Goal: Information Seeking & Learning: Learn about a topic

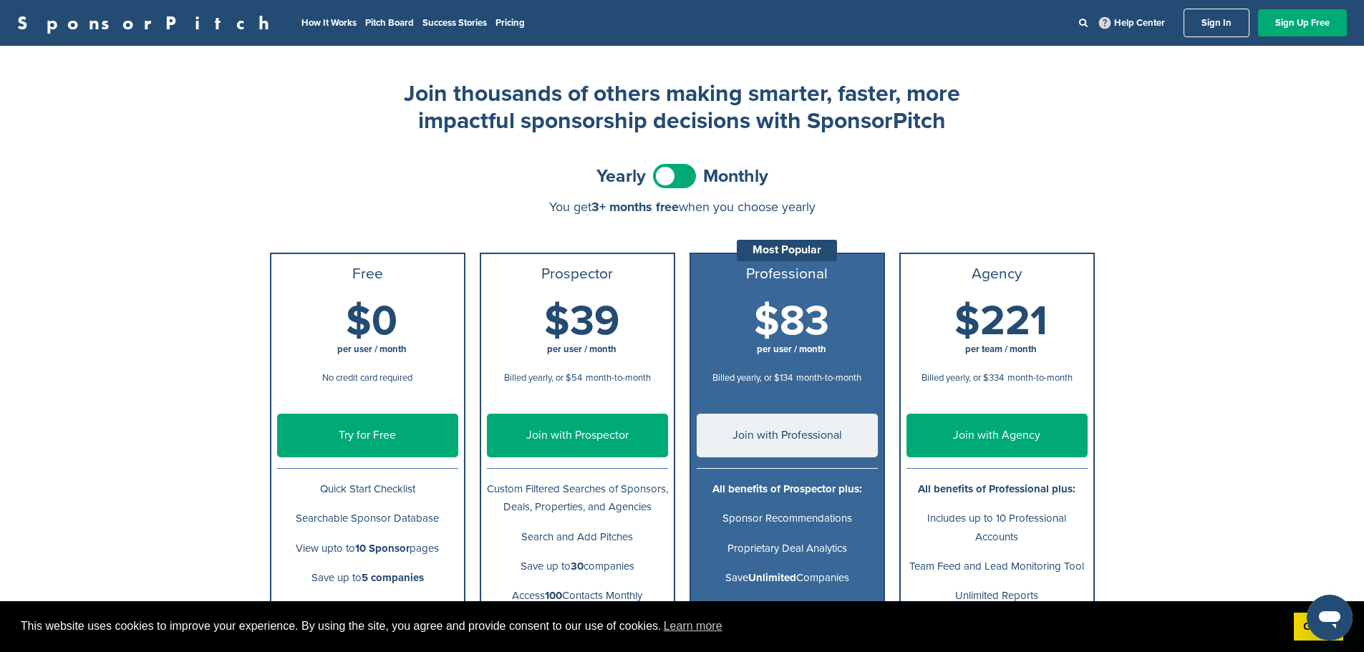
click at [46, 19] on link "SponsorPitch" at bounding box center [147, 23] width 261 height 19
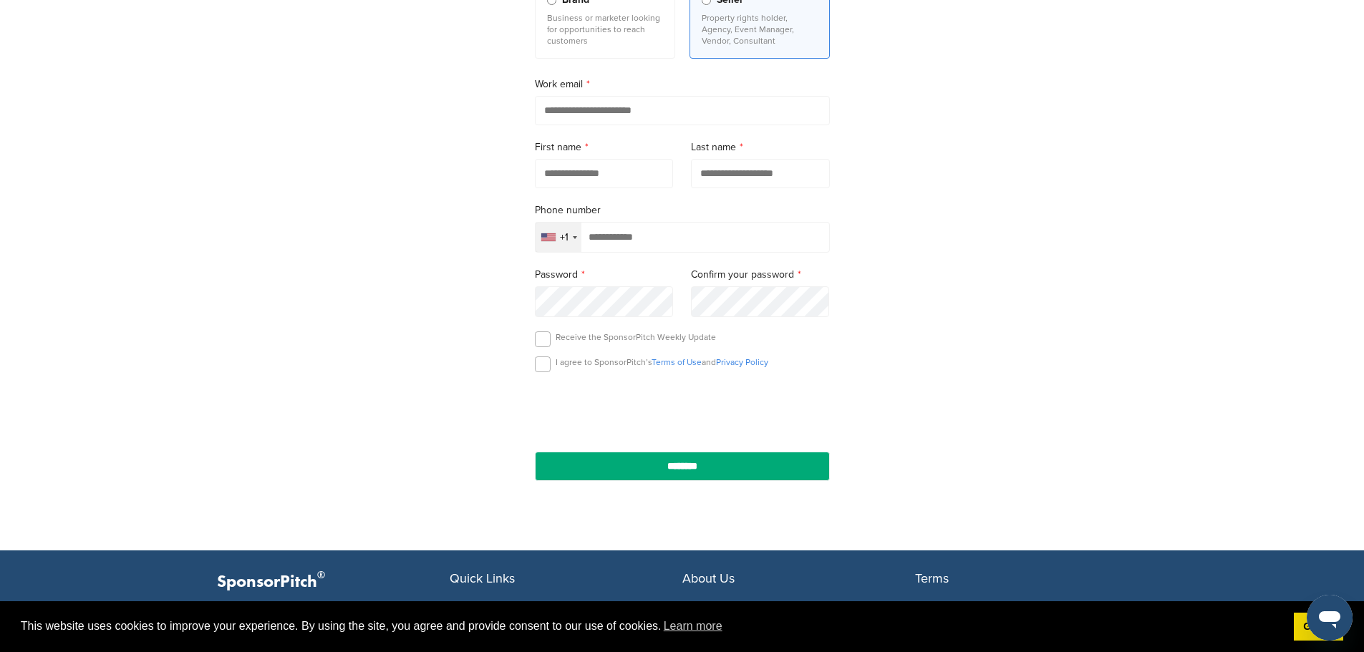
scroll to position [427, 0]
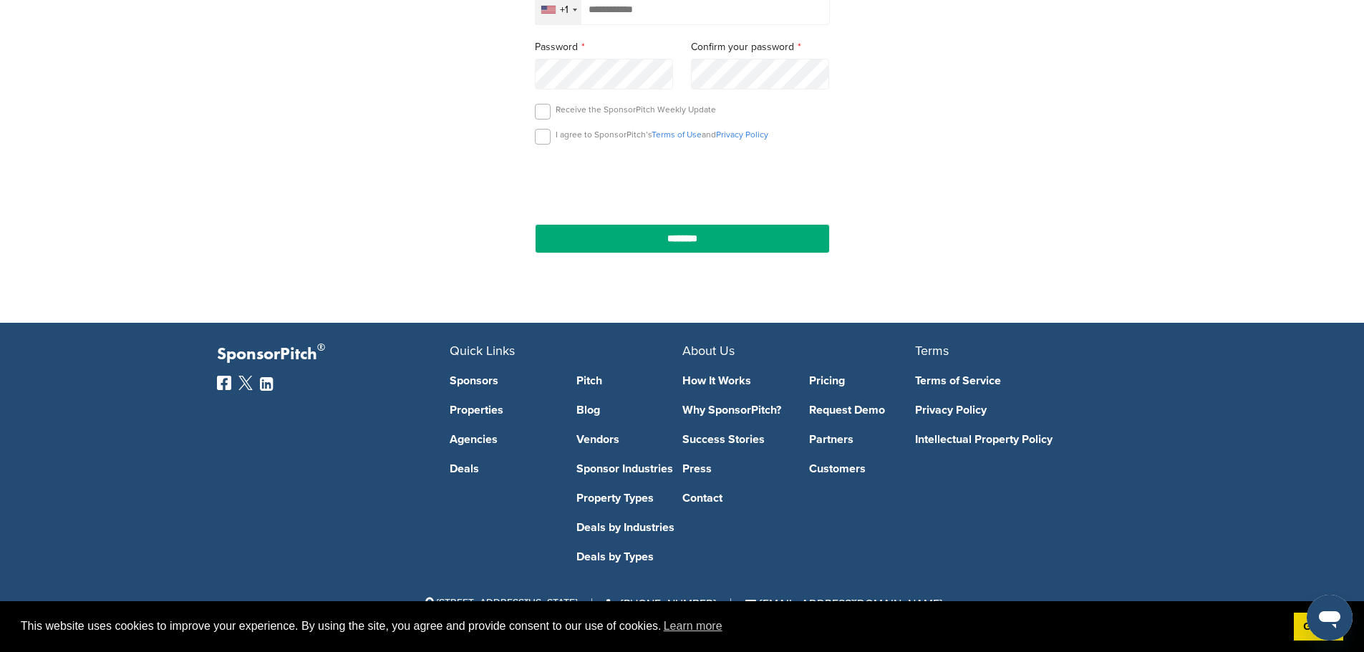
click at [614, 463] on link "Sponsor Industries" at bounding box center [629, 468] width 106 height 11
click at [632, 468] on link "Sponsor Industries" at bounding box center [629, 468] width 106 height 11
click at [629, 496] on link "Property Types" at bounding box center [629, 498] width 106 height 11
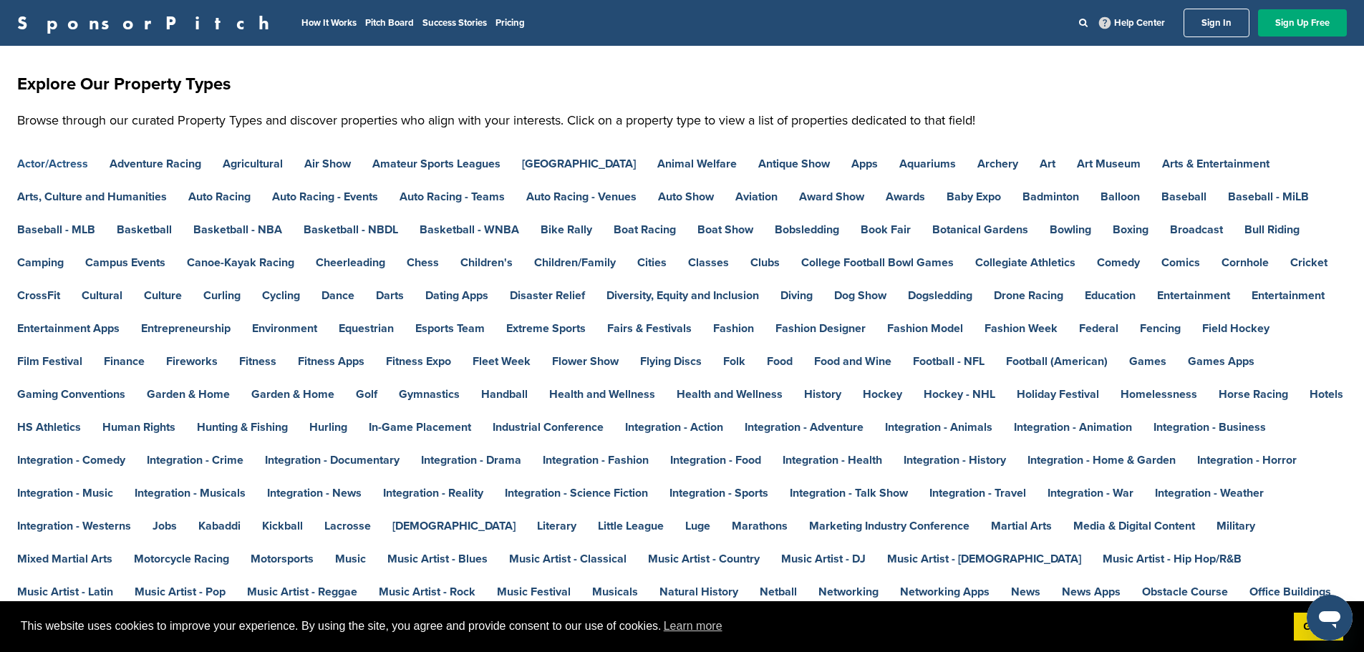
click at [58, 158] on link "Actor/Actress" at bounding box center [52, 163] width 71 height 11
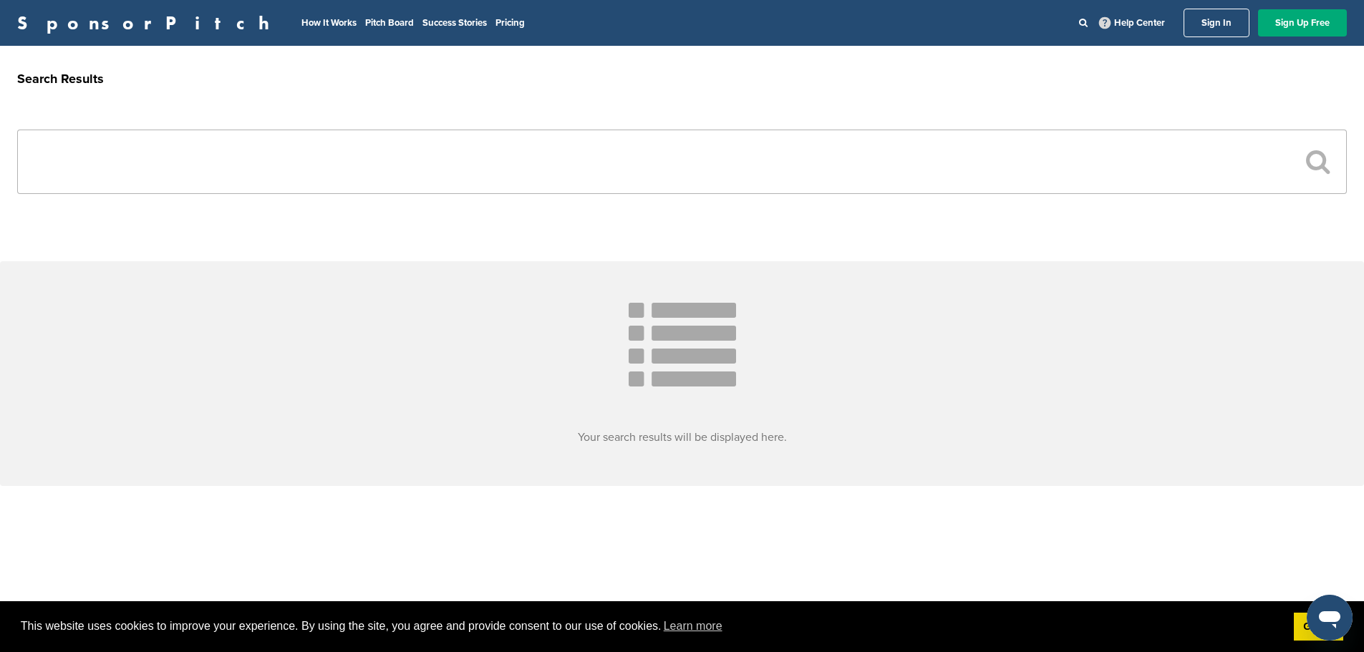
click at [722, 371] on icon at bounding box center [682, 349] width 107 height 107
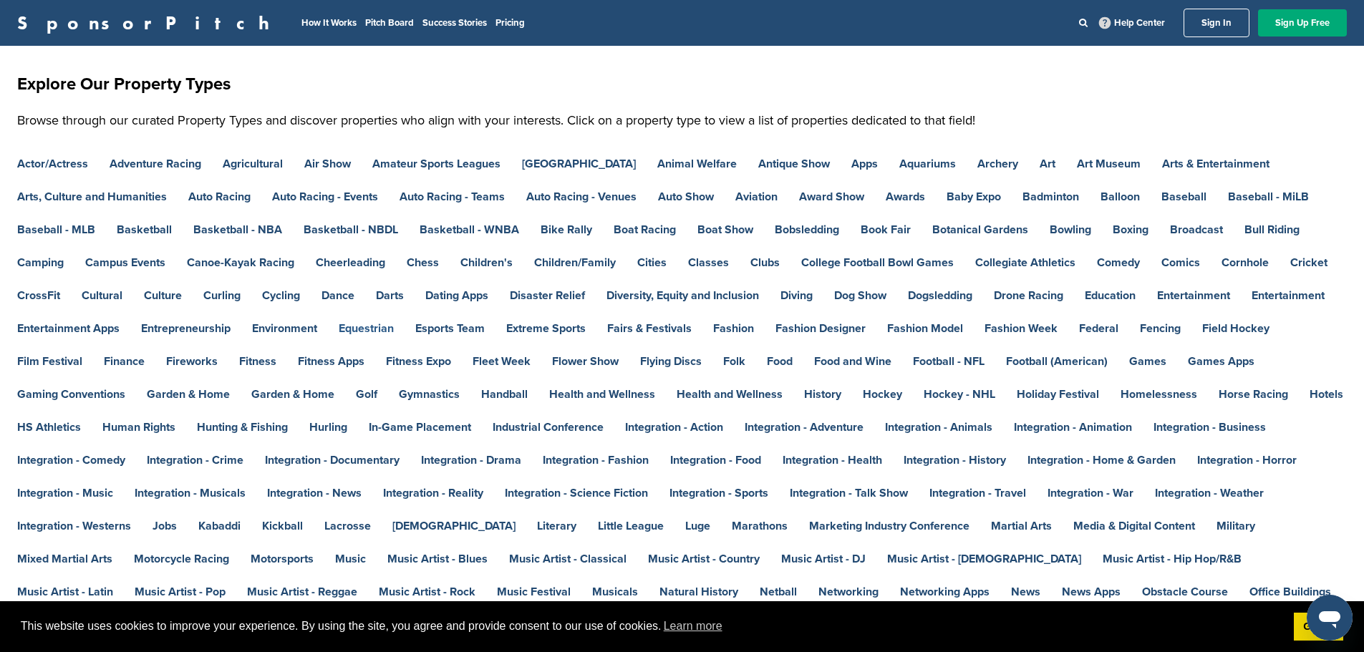
click at [352, 323] on link "Equestrian" at bounding box center [366, 328] width 55 height 11
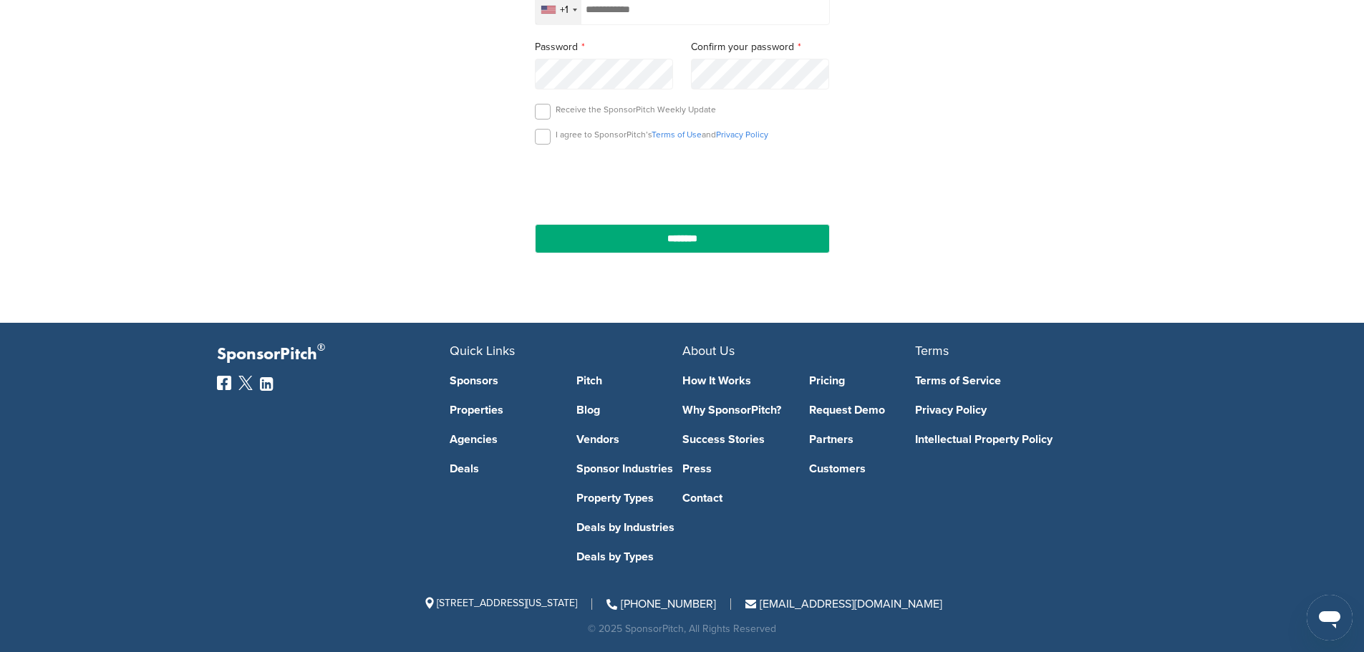
scroll to position [427, 0]
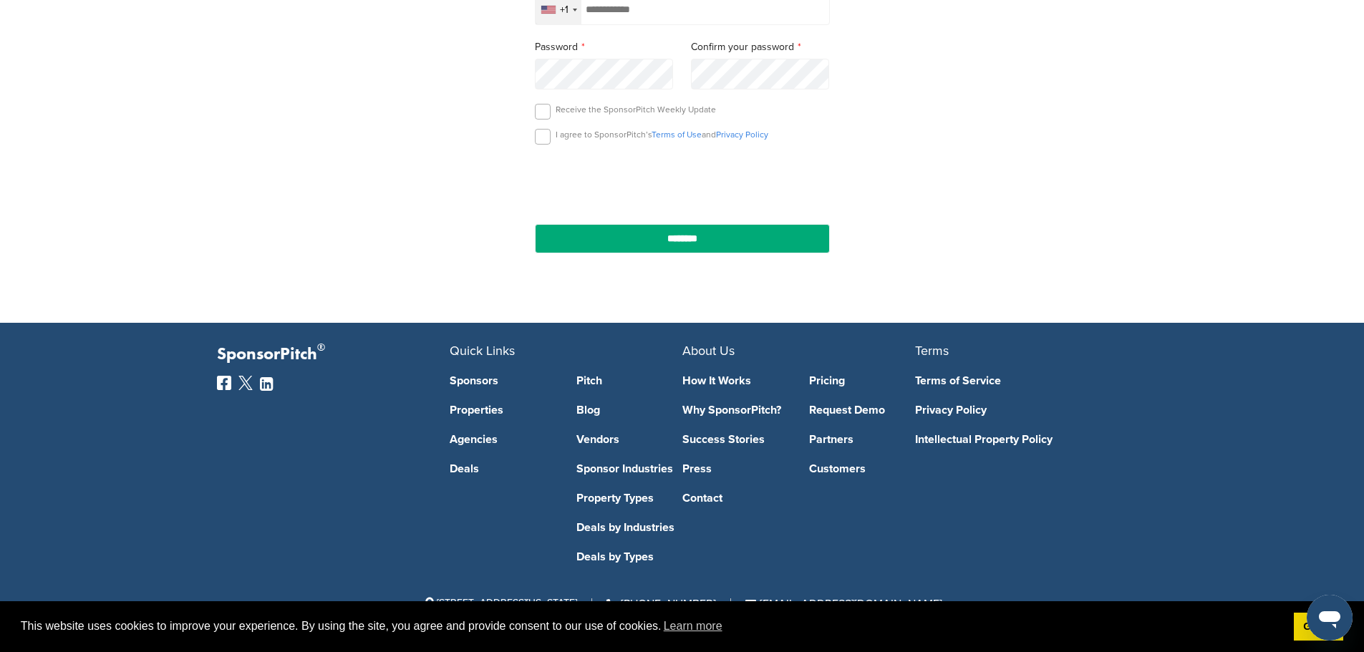
click at [471, 464] on link "Deals" at bounding box center [503, 468] width 106 height 11
